Goal: Check status: Check status

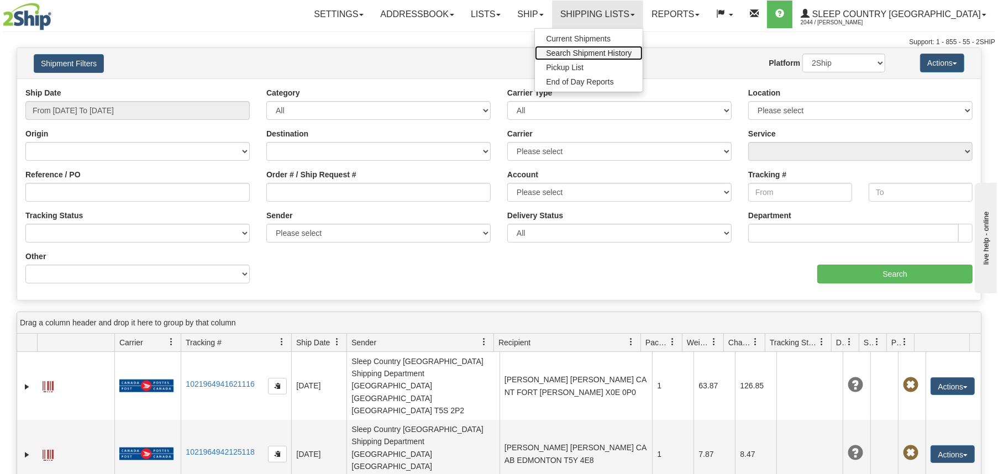
click at [632, 54] on span "Search Shipment History" at bounding box center [589, 53] width 86 height 9
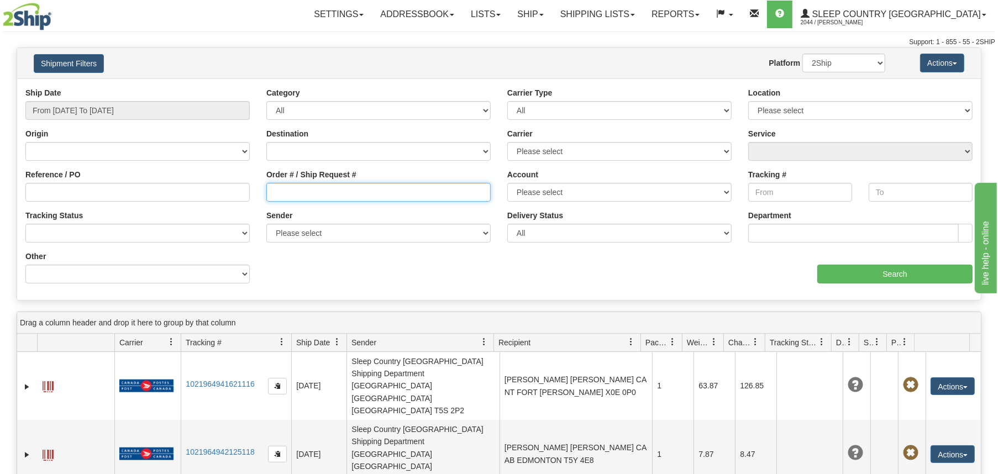
click at [311, 186] on input "Order # / Ship Request #" at bounding box center [378, 192] width 224 height 19
paste input "9007I090759"
type input "9007I090759"
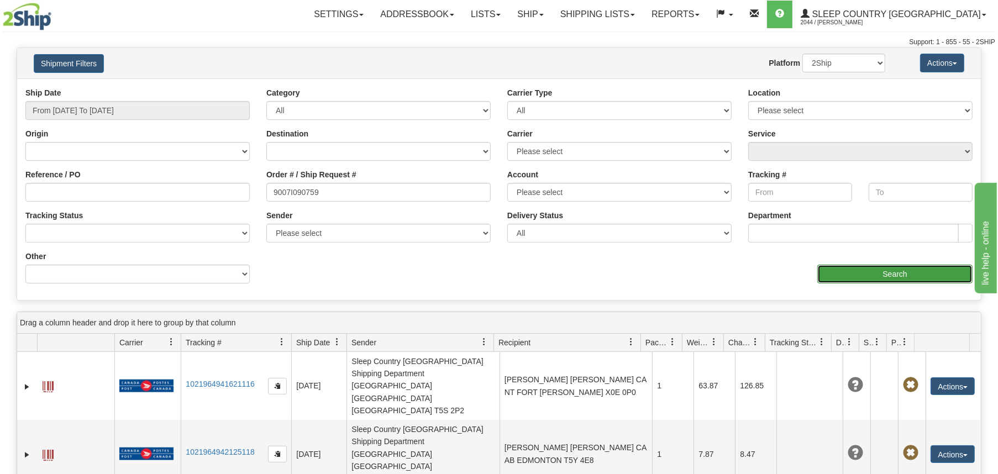
click at [846, 272] on input "Search" at bounding box center [894, 274] width 155 height 19
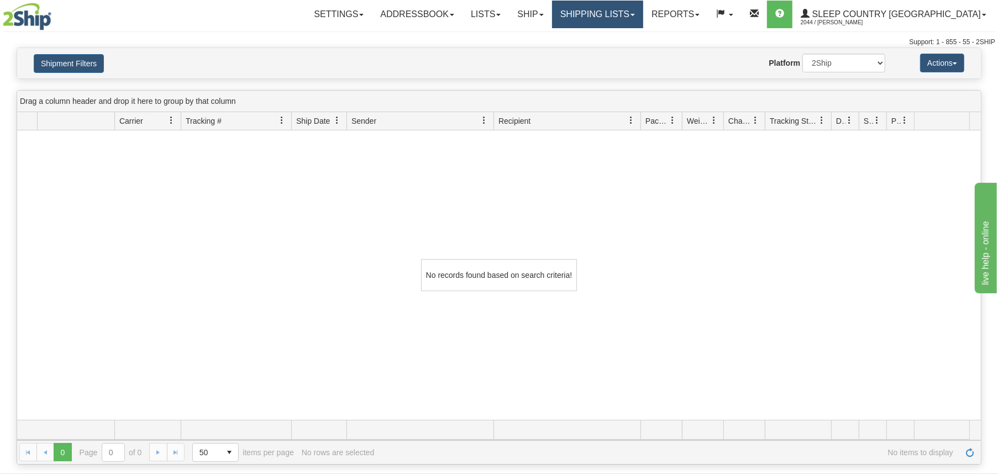
click at [643, 14] on link "Shipping lists" at bounding box center [597, 15] width 91 height 28
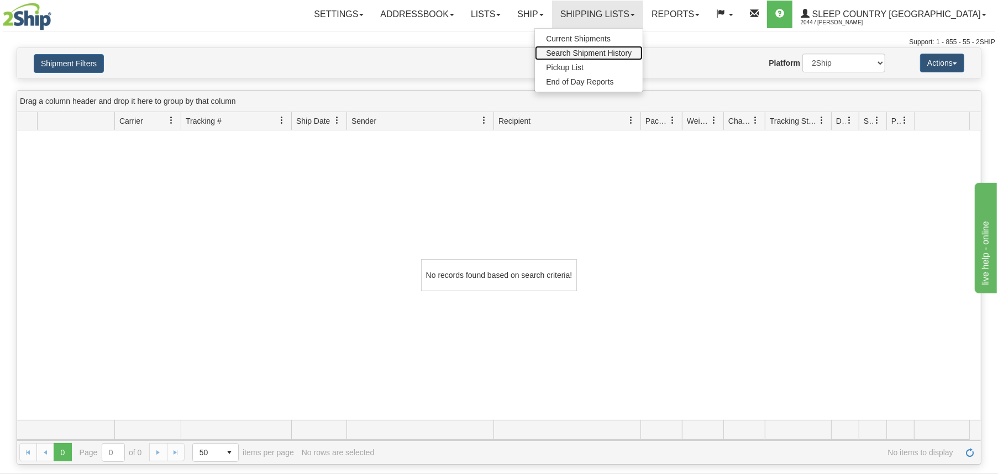
click at [632, 51] on span "Search Shipment History" at bounding box center [589, 53] width 86 height 9
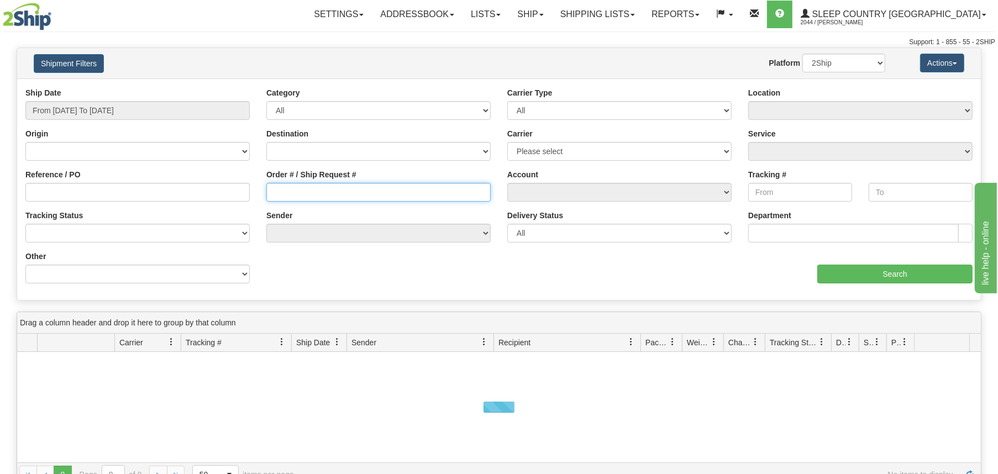
click at [385, 186] on input "Order # / Ship Request #" at bounding box center [378, 192] width 224 height 19
click at [329, 200] on input "Order # / Ship Request #" at bounding box center [378, 192] width 224 height 19
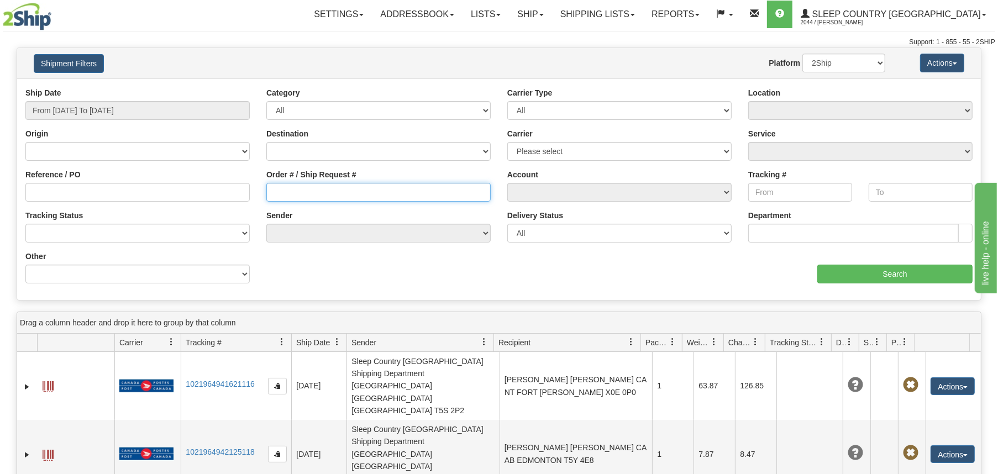
paste input "9007I090759"
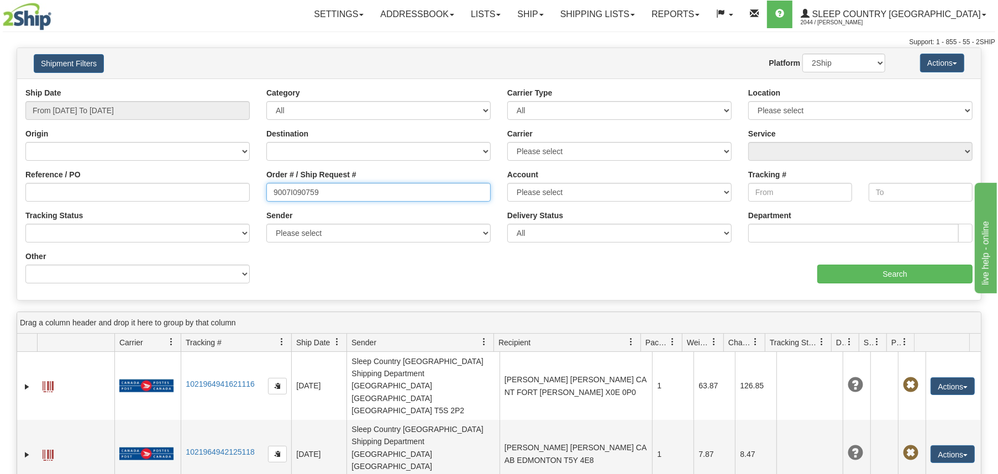
type input "9007I090759"
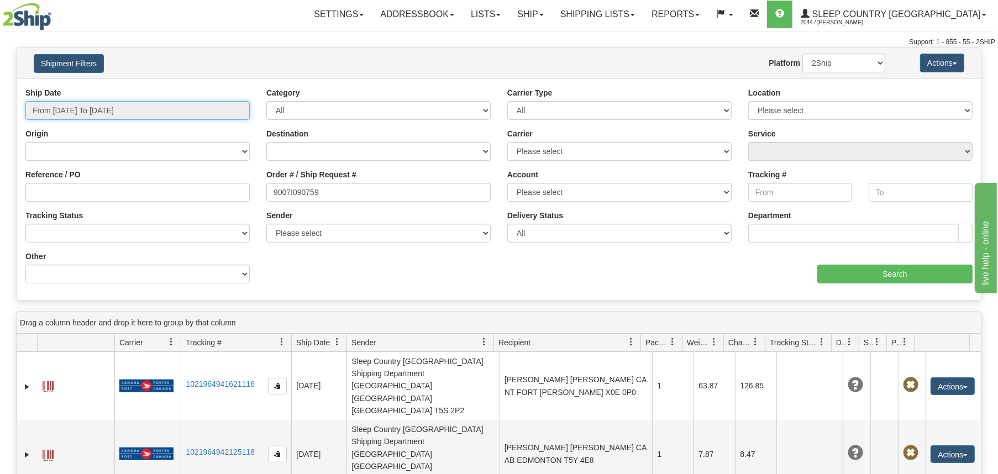
click at [129, 106] on input "From [DATE] To [DATE]" at bounding box center [137, 110] width 224 height 19
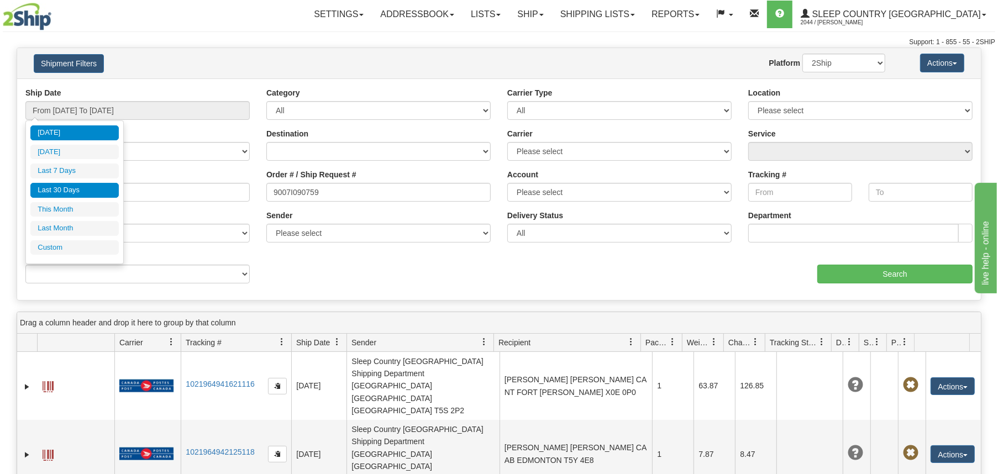
click at [95, 188] on li "Last 30 Days" at bounding box center [74, 190] width 88 height 15
type input "From [DATE] To [DATE]"
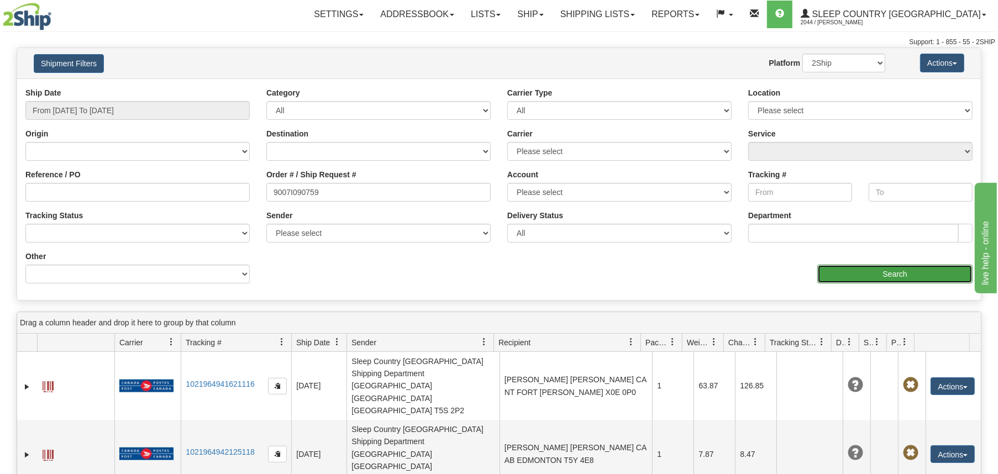
click at [869, 272] on input "Search" at bounding box center [894, 274] width 155 height 19
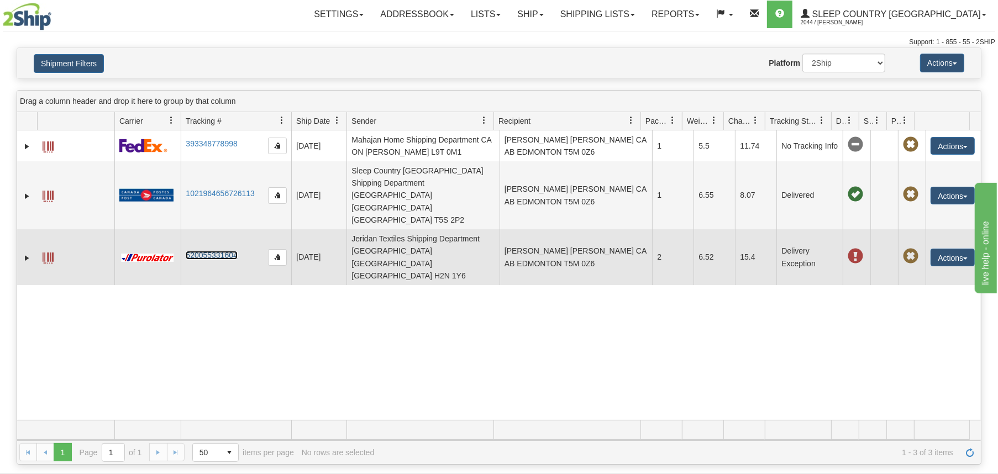
click at [214, 251] on link "520055331604" at bounding box center [211, 255] width 51 height 9
click at [949, 249] on button "Actions" at bounding box center [953, 258] width 44 height 18
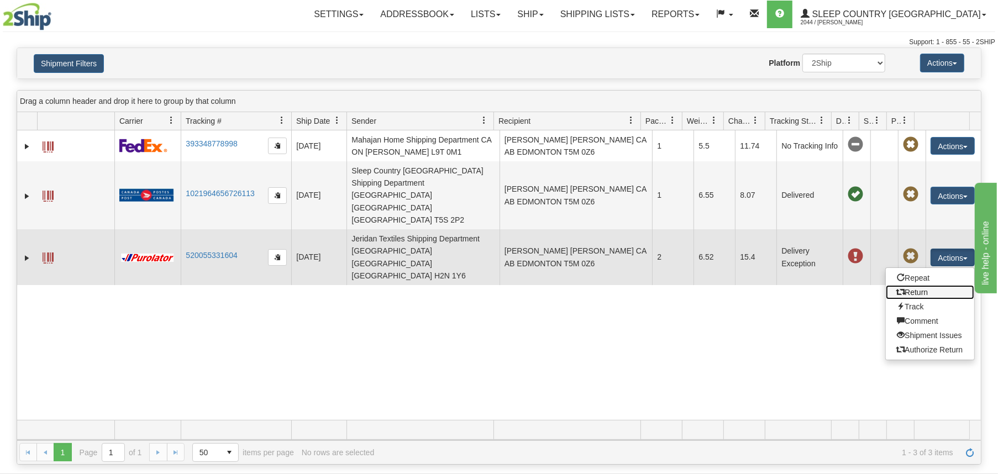
click at [915, 285] on link "Return" at bounding box center [930, 292] width 88 height 14
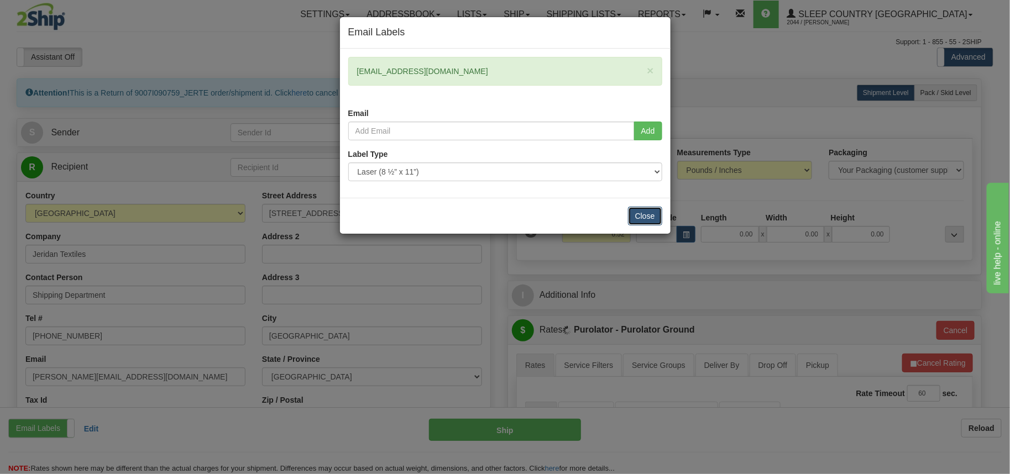
click at [645, 209] on button "Close" at bounding box center [645, 216] width 34 height 19
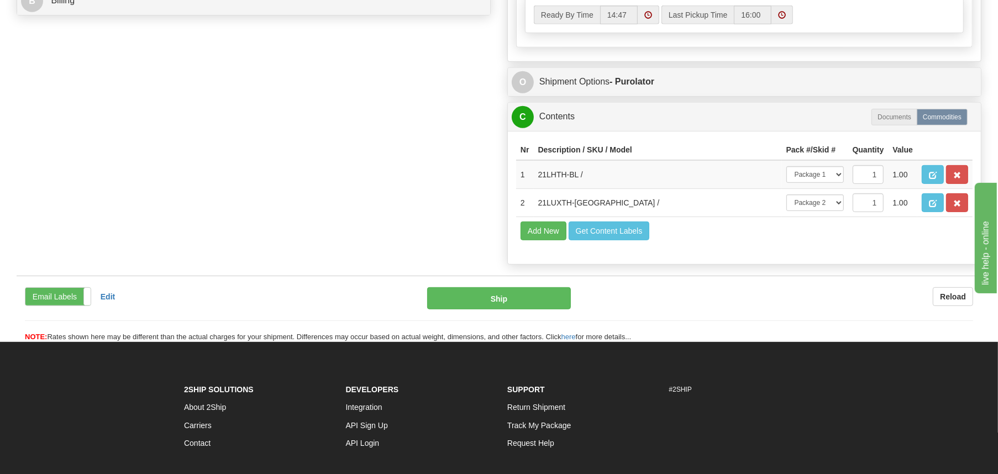
scroll to position [553, 0]
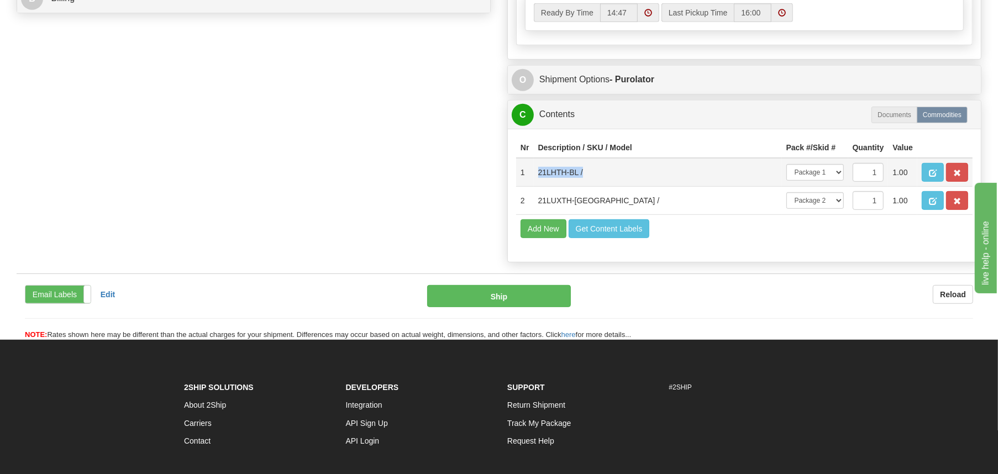
drag, startPoint x: 597, startPoint y: 183, endPoint x: 536, endPoint y: 186, distance: 61.4
click at [536, 186] on td "21LHTH-BL /" at bounding box center [658, 172] width 248 height 29
copy td "21LHTH-BL /"
drag, startPoint x: 596, startPoint y: 235, endPoint x: 534, endPoint y: 233, distance: 61.9
click at [534, 214] on td "21LUXTH-NT /" at bounding box center [658, 200] width 248 height 28
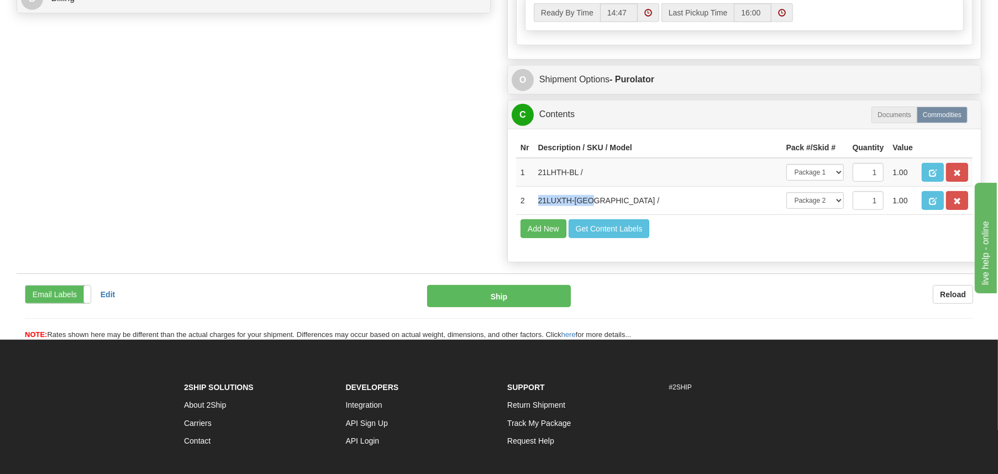
copy td "21LUXTH-NT /"
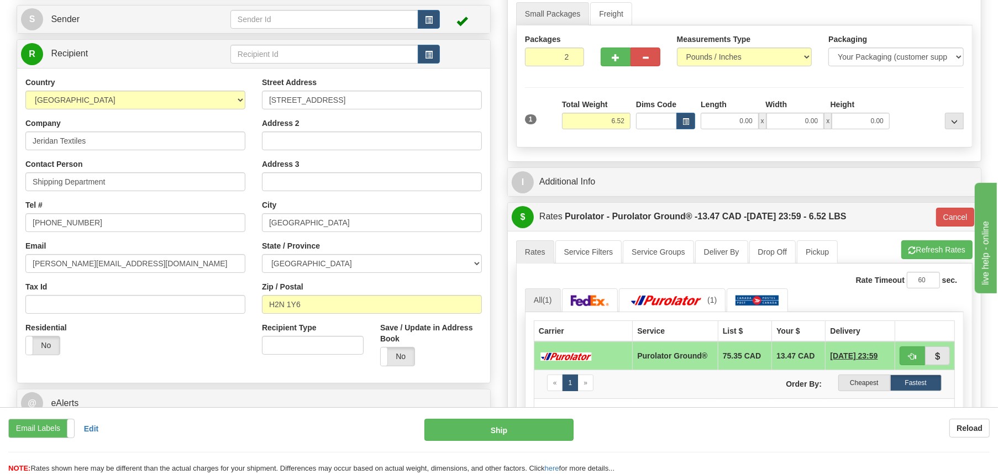
scroll to position [0, 0]
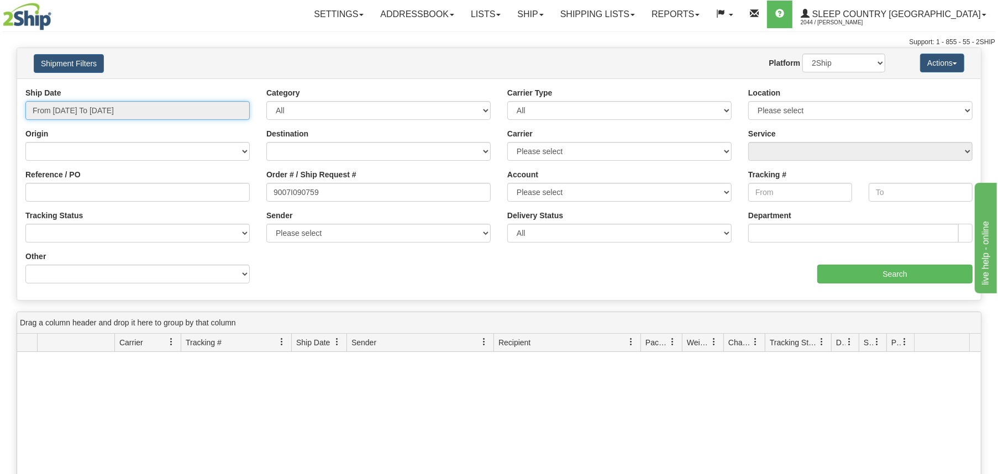
click at [159, 111] on input "From [DATE] To [DATE]" at bounding box center [137, 110] width 224 height 19
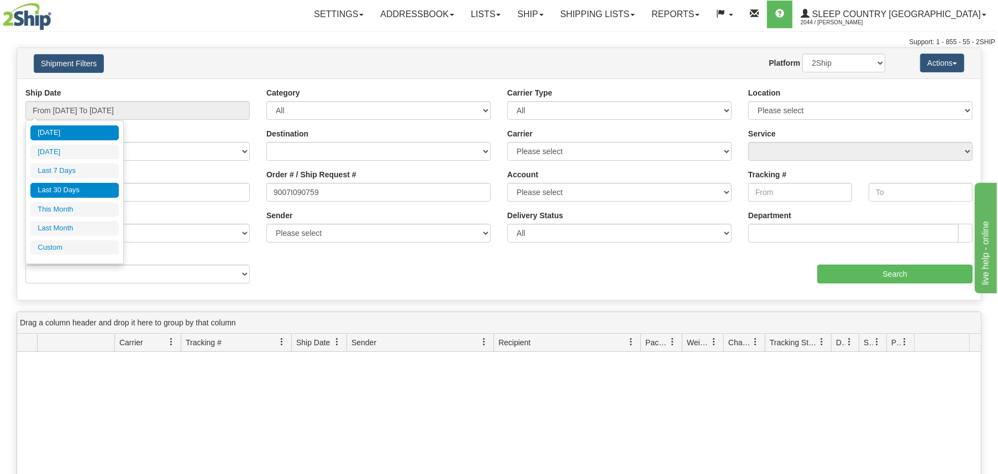
click at [90, 191] on li "Last 30 Days" at bounding box center [74, 190] width 88 height 15
type input "From [DATE] To [DATE]"
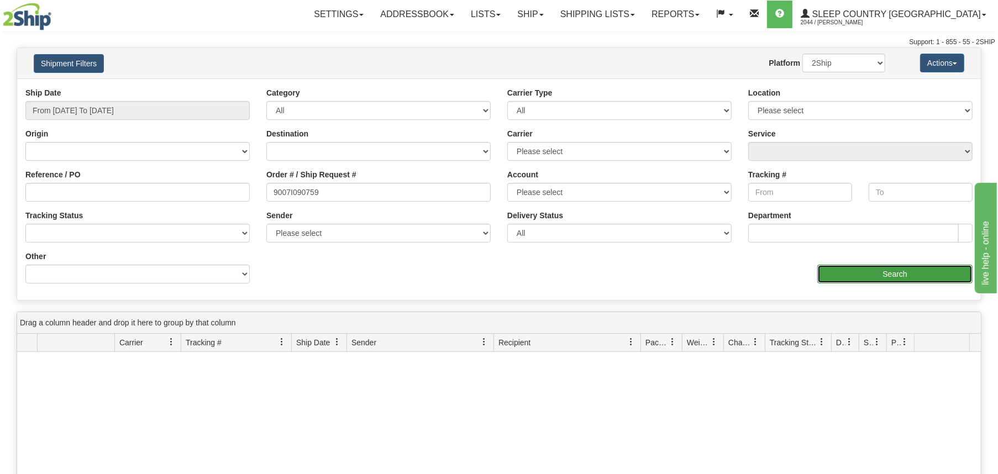
click at [901, 267] on input "Search" at bounding box center [894, 274] width 155 height 19
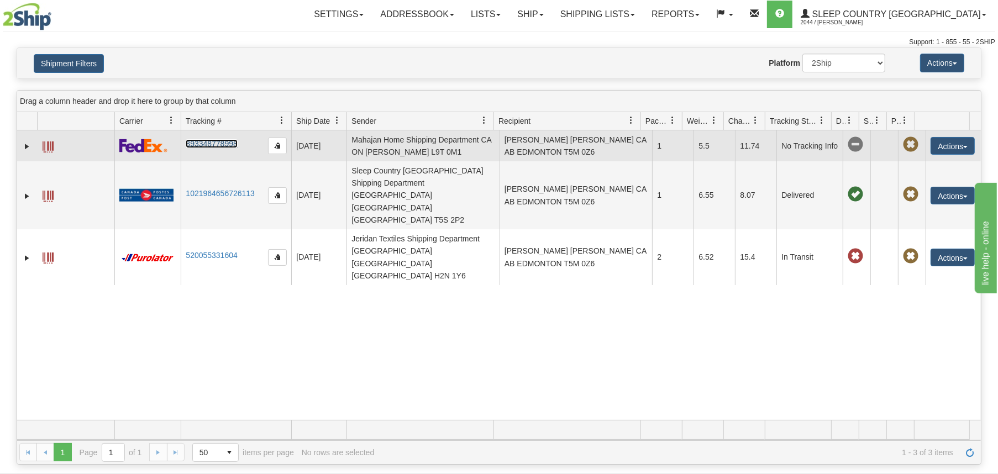
click at [223, 142] on link "393348778998" at bounding box center [211, 143] width 51 height 9
